Goal: Transaction & Acquisition: Subscribe to service/newsletter

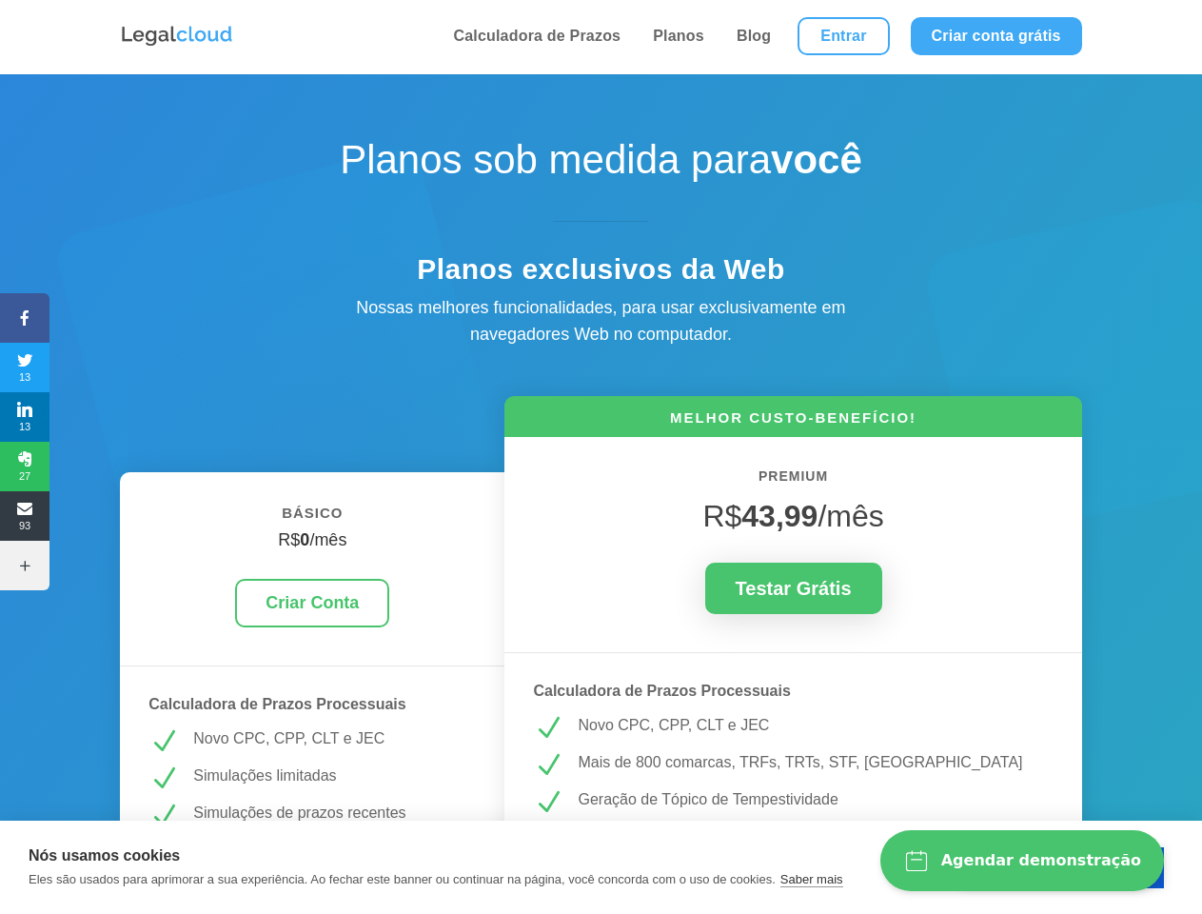
click at [25, 318] on icon at bounding box center [24, 317] width 49 height 15
click at [25, 367] on span "13" at bounding box center [24, 367] width 49 height 30
click at [25, 417] on span "13" at bounding box center [24, 417] width 49 height 30
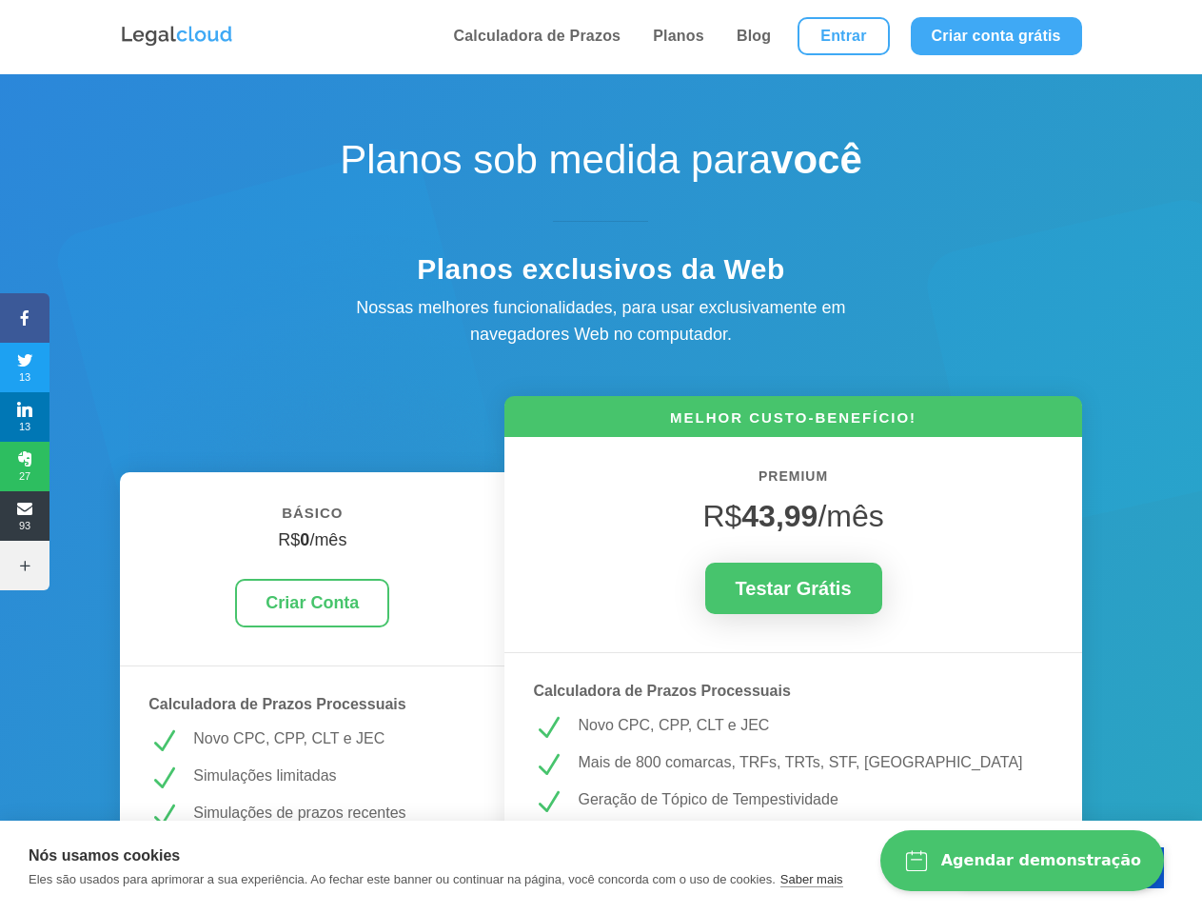
click at [25, 466] on span "27" at bounding box center [24, 466] width 49 height 30
click at [25, 516] on span "93" at bounding box center [24, 516] width 49 height 30
click at [25, 565] on icon at bounding box center [24, 565] width 49 height 15
